Goal: Task Accomplishment & Management: Manage account settings

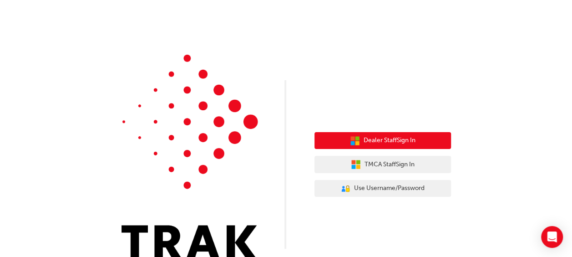
click at [390, 142] on span "Dealer Staff Sign In" at bounding box center [389, 140] width 52 height 10
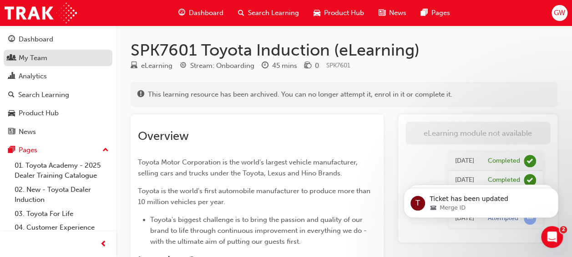
click at [27, 56] on div "My Team" at bounding box center [33, 58] width 29 height 10
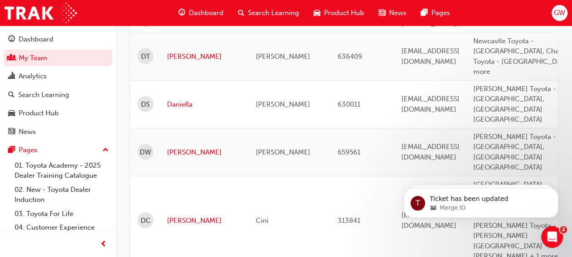
scroll to position [1293, 0]
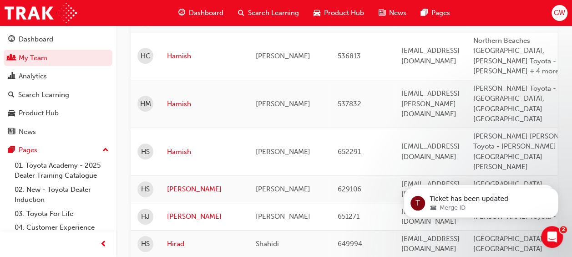
scroll to position [226, 0]
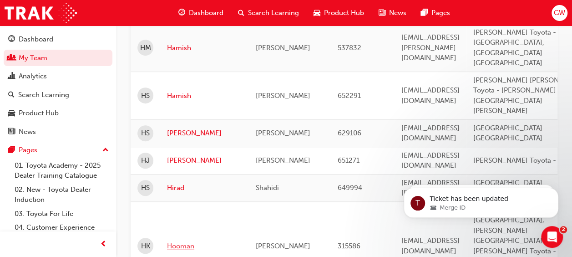
click at [188, 241] on link "Hooman" at bounding box center [204, 246] width 75 height 10
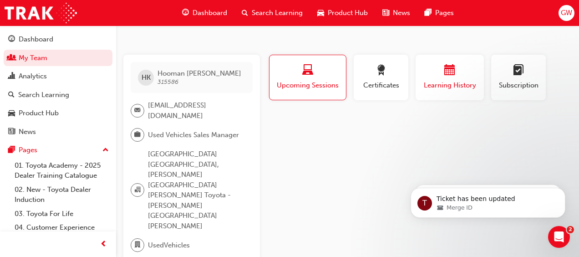
click at [449, 75] on span "calendar-icon" at bounding box center [449, 71] width 11 height 12
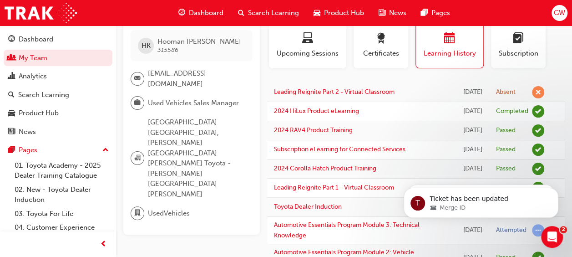
scroll to position [45, 0]
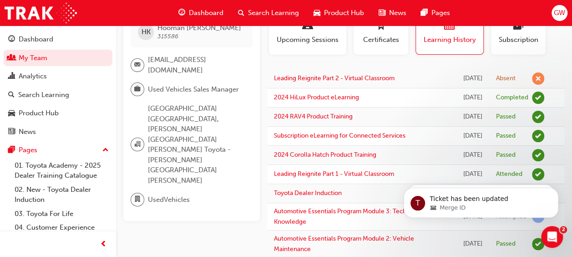
click at [558, 85] on td at bounding box center [558, 78] width 14 height 19
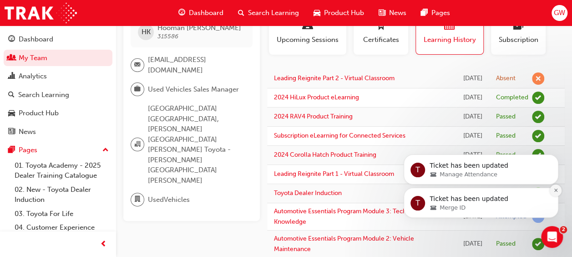
click at [554, 189] on icon "Dismiss notification" at bounding box center [555, 189] width 5 height 5
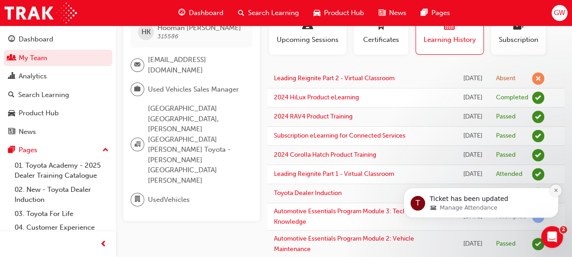
click at [556, 192] on icon "Dismiss notification" at bounding box center [555, 189] width 5 height 5
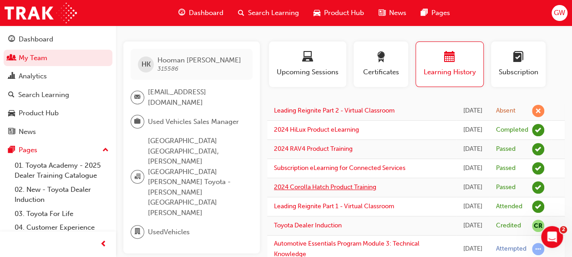
scroll to position [0, 0]
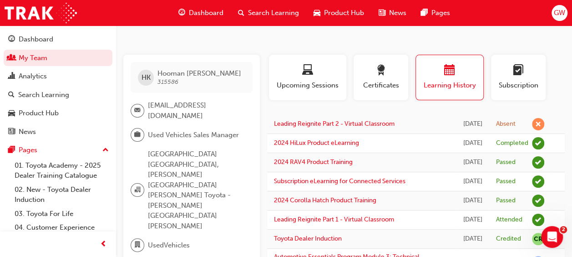
click at [260, 8] on span "Search Learning" at bounding box center [273, 13] width 51 height 10
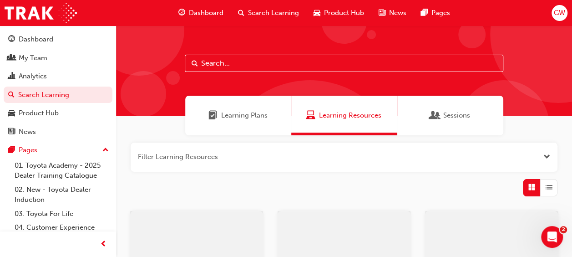
click at [287, 66] on input "text" at bounding box center [344, 63] width 318 height 17
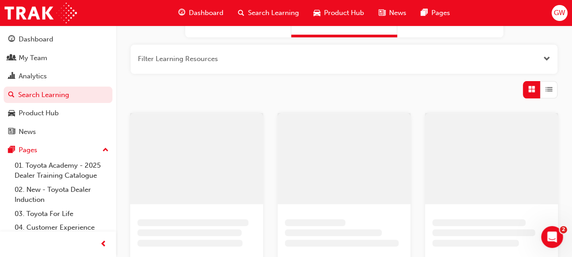
scroll to position [182, 0]
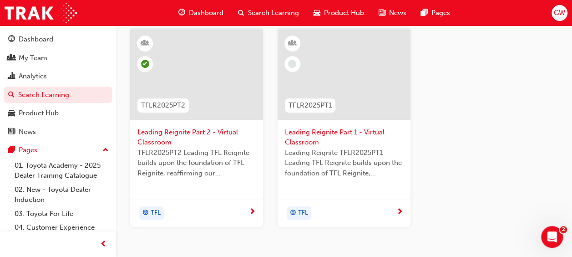
type input "reigni"
click at [187, 174] on span "TFLR2025PT2 Leading TFL Reignite builds upon the foundation of TFL Reignite, re…" at bounding box center [196, 162] width 118 height 31
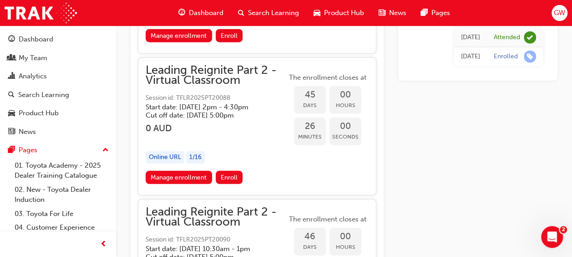
scroll to position [6287, 0]
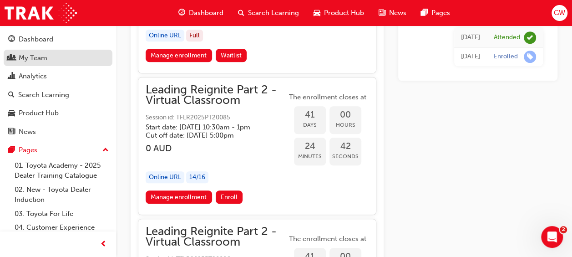
click at [62, 61] on div "My Team" at bounding box center [58, 57] width 100 height 11
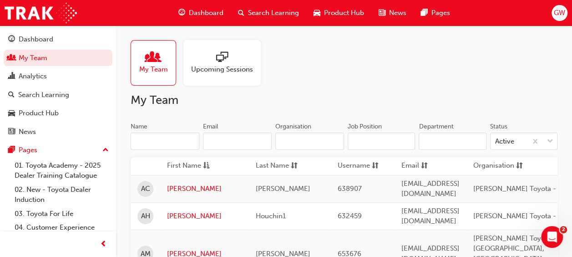
click at [221, 62] on span "sessionType_ONLINE_URL-icon" at bounding box center [222, 57] width 12 height 13
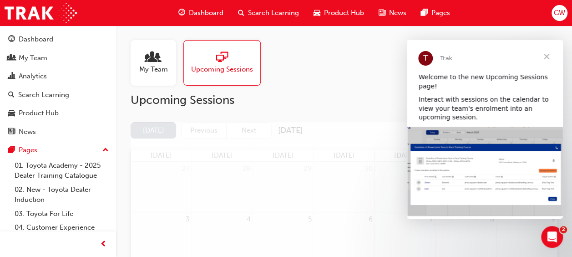
click at [546, 54] on span "Close" at bounding box center [546, 56] width 33 height 33
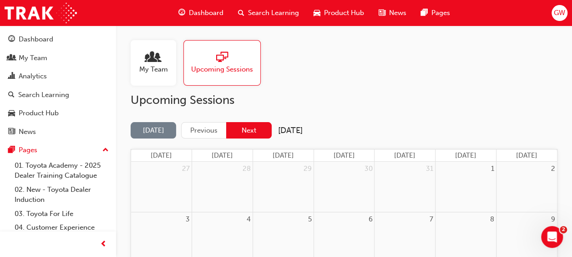
click at [248, 128] on button "Next" at bounding box center [248, 130] width 45 height 17
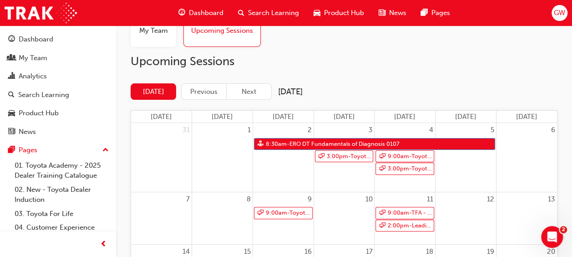
scroll to position [91, 0]
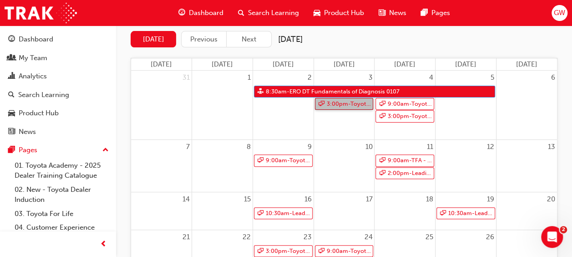
click at [345, 102] on link "3:00pm - Toyota For Life In Action - Virtual Classroom" at bounding box center [344, 104] width 59 height 12
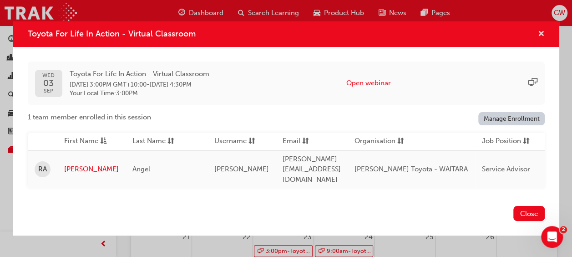
click at [539, 37] on span "cross-icon" at bounding box center [541, 34] width 7 height 8
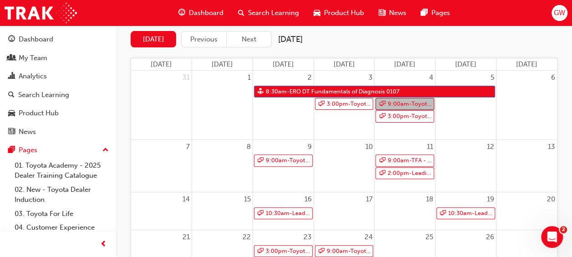
click at [405, 107] on link "9:00am - Toyota For Life In Action - Virtual Classroom" at bounding box center [404, 104] width 59 height 12
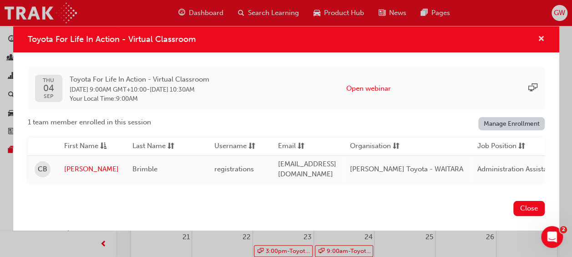
click at [540, 35] on span "cross-icon" at bounding box center [541, 39] width 7 height 8
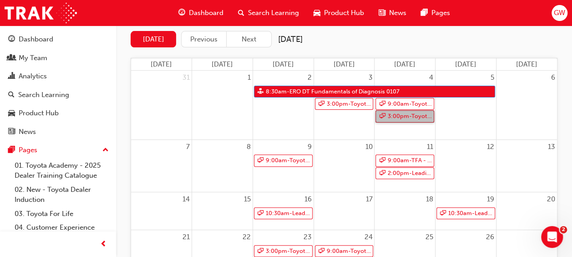
click at [394, 116] on link "3:00pm - Toyota For Life In Action - Virtual Classroom" at bounding box center [404, 116] width 59 height 12
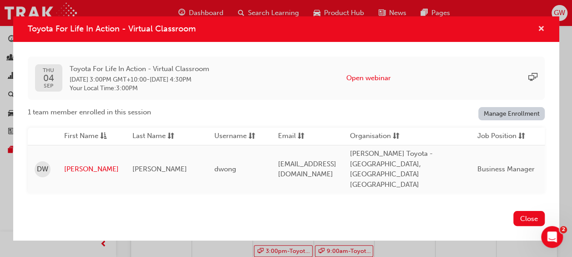
click at [538, 34] on span "cross-icon" at bounding box center [541, 29] width 7 height 8
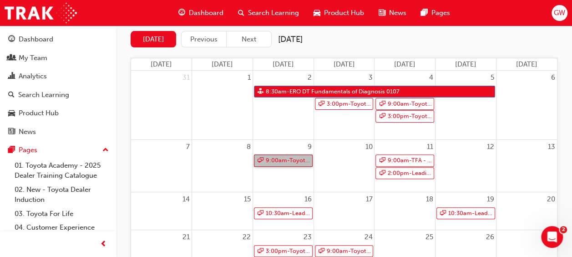
click at [291, 162] on link "9:00am - Toyota For Life In Action - Virtual Classroom" at bounding box center [283, 160] width 59 height 12
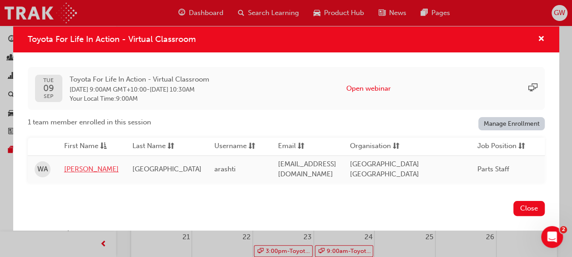
click at [80, 164] on link "[PERSON_NAME]" at bounding box center [91, 169] width 55 height 10
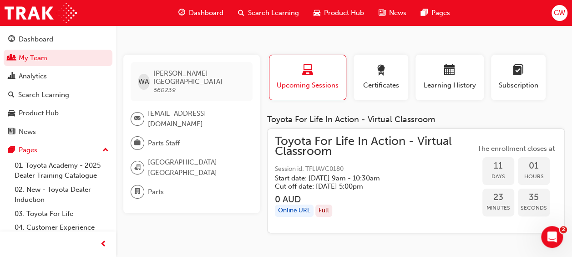
click at [267, 13] on span "Search Learning" at bounding box center [273, 13] width 51 height 10
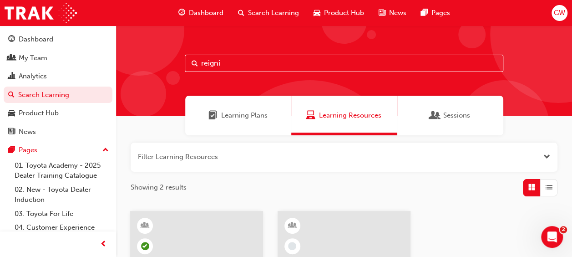
drag, startPoint x: 240, startPoint y: 65, endPoint x: 166, endPoint y: 68, distance: 74.7
click at [166, 68] on div "reigni" at bounding box center [344, 70] width 456 height 90
type input "action"
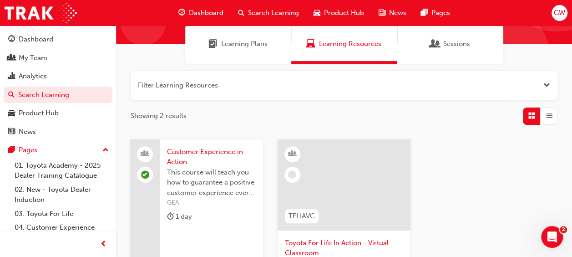
scroll to position [136, 0]
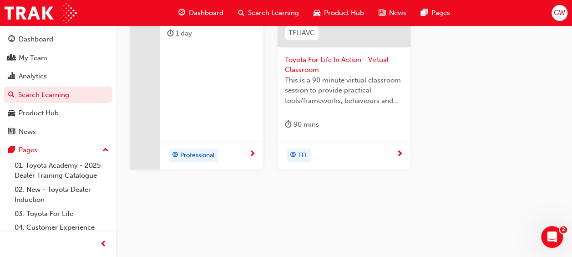
click at [309, 156] on div "TFL" at bounding box center [299, 155] width 25 height 14
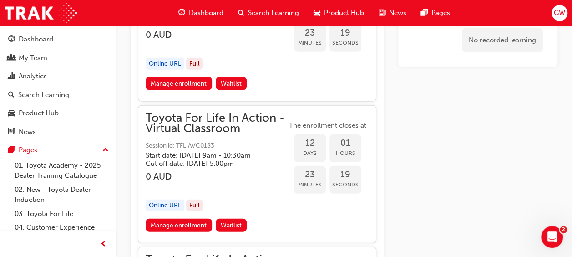
scroll to position [2718, 0]
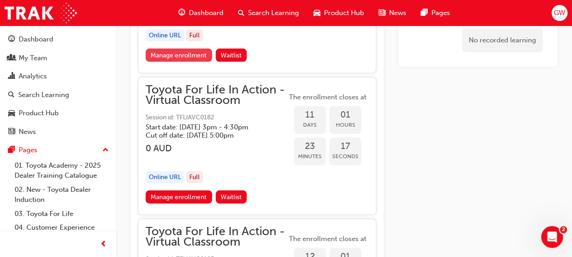
click at [188, 62] on link "Manage enrollment" at bounding box center [179, 55] width 66 height 13
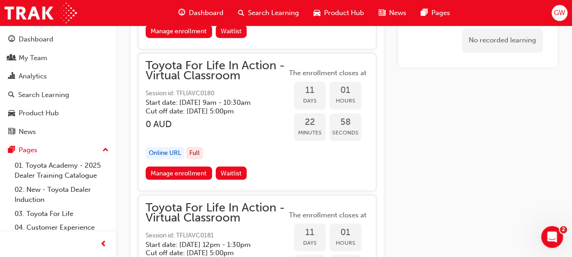
scroll to position [2491, 0]
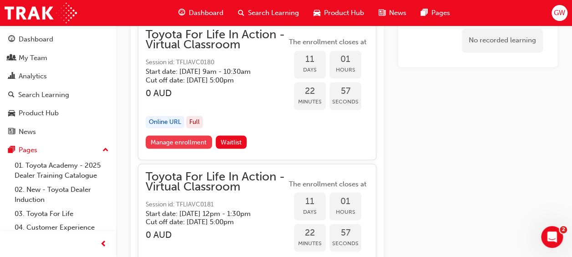
click at [192, 148] on link "Manage enrollment" at bounding box center [179, 141] width 66 height 13
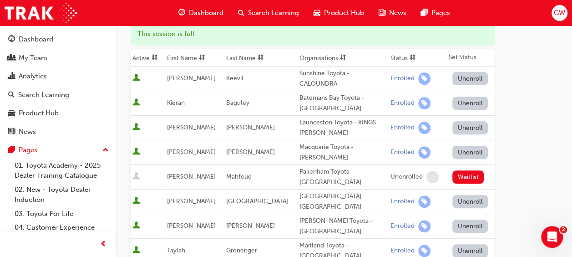
scroll to position [136, 0]
